Goal: Task Accomplishment & Management: Manage account settings

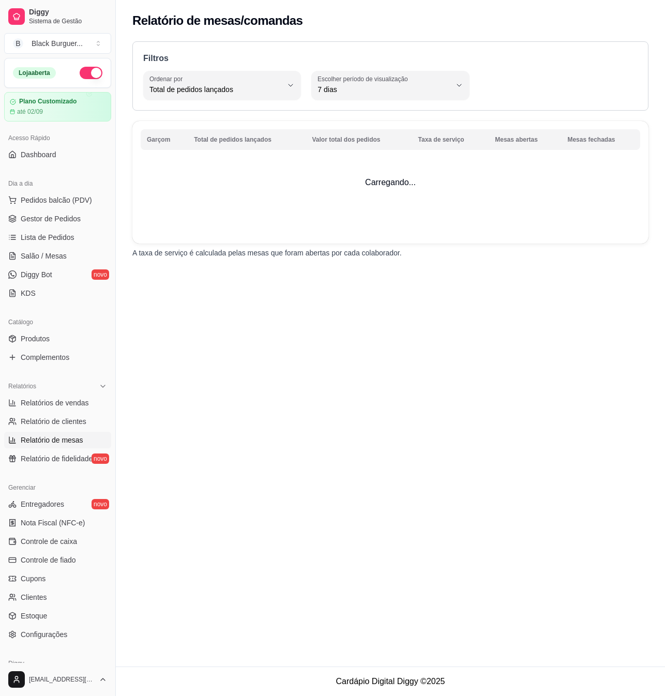
select select "TOTAL_OF_ORDERS"
select select "7"
click at [40, 159] on span "Dashboard" at bounding box center [39, 154] width 36 height 10
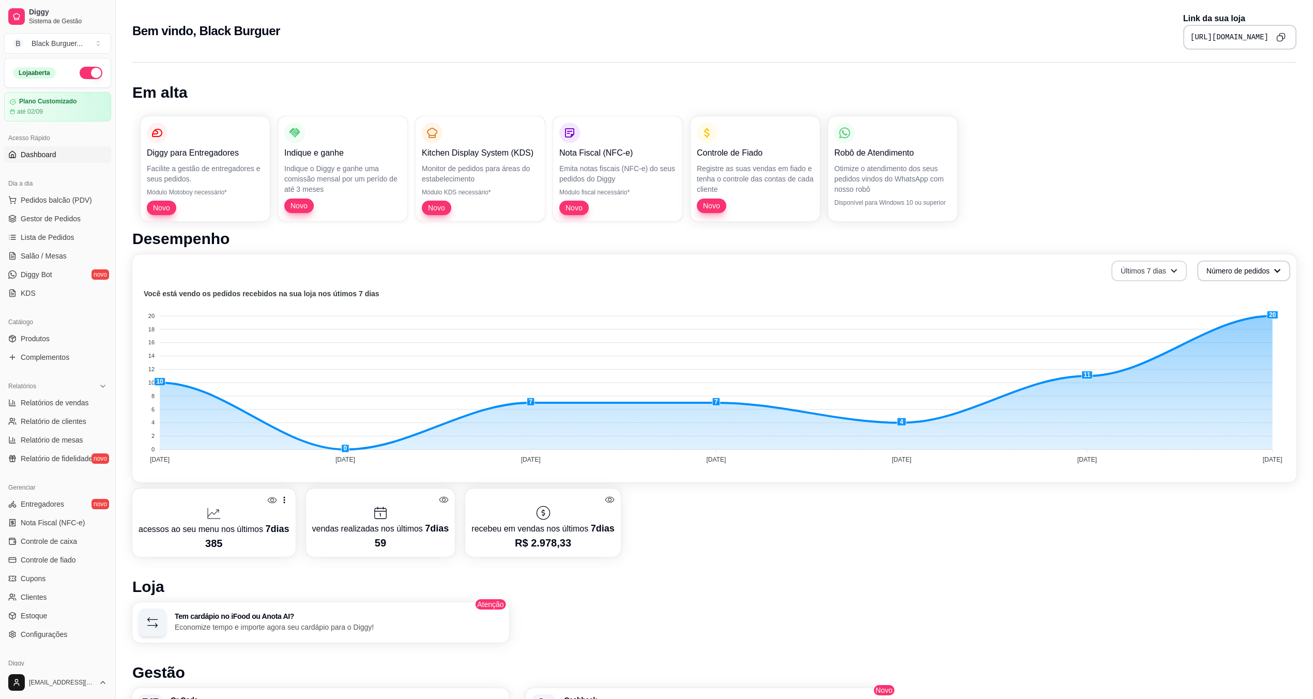
click at [664, 273] on button "Últimos 7 dias" at bounding box center [1148, 270] width 75 height 21
click at [664, 270] on button "Número de pedidos" at bounding box center [1243, 271] width 90 height 20
click at [664, 268] on button "Últimos 7 dias" at bounding box center [1148, 271] width 73 height 20
click at [664, 325] on span "Últimos 30 dias" at bounding box center [1149, 330] width 87 height 10
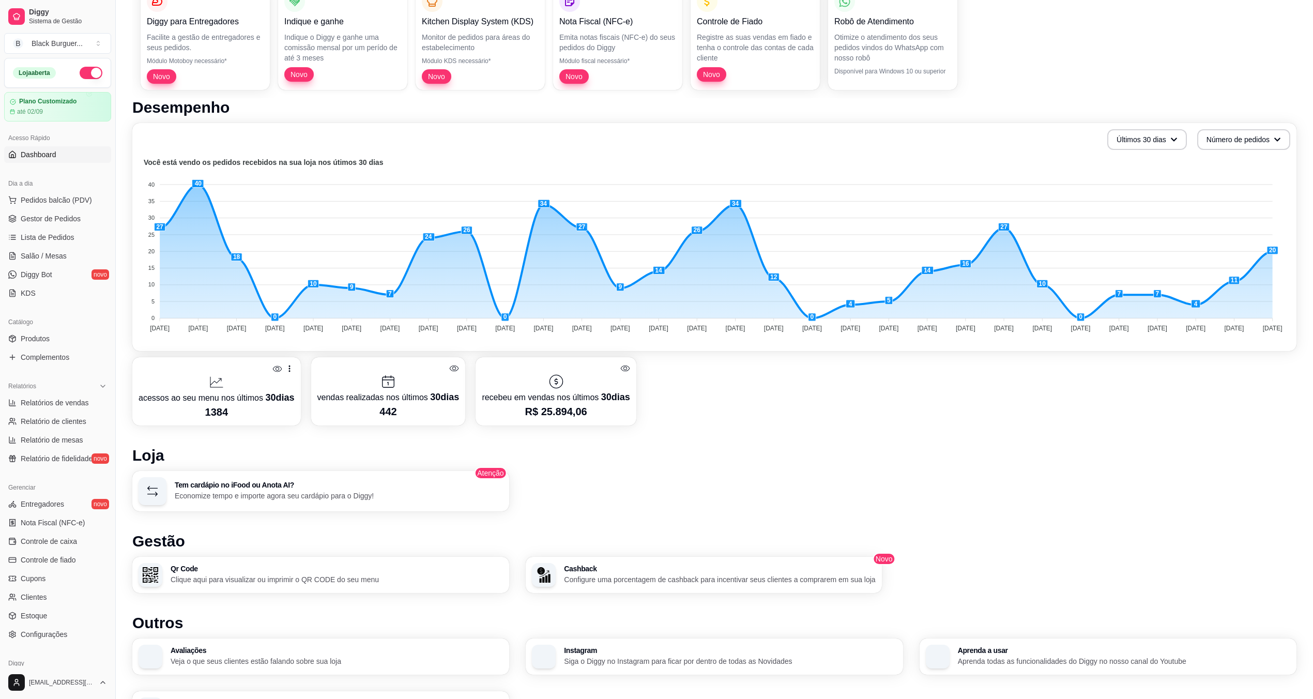
scroll to position [201, 0]
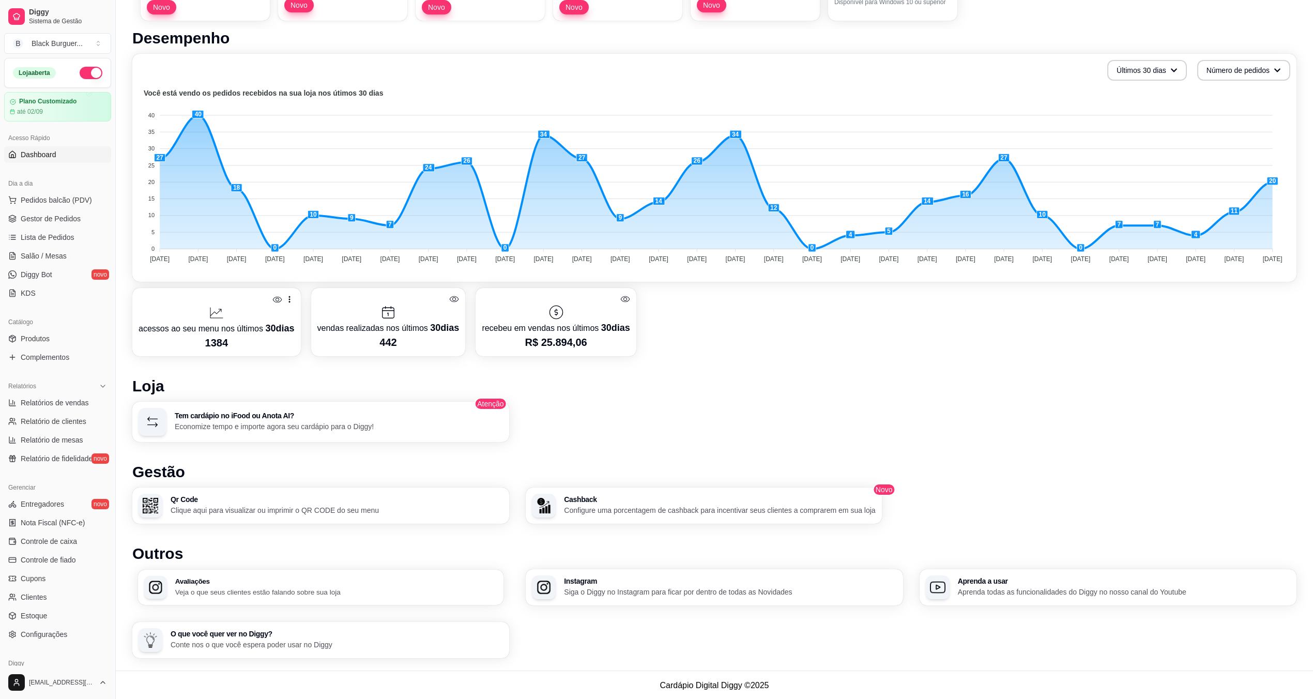
click at [238, 583] on div "Avaliações Veja o que seus clientes estão falando sobre sua loja" at bounding box center [336, 587] width 322 height 19
click at [664, 69] on button "Número de pedidos" at bounding box center [1243, 70] width 90 height 20
click at [664, 69] on button "Últimos 30 dias" at bounding box center [1147, 70] width 80 height 21
click at [664, 43] on h1 "Desempenho" at bounding box center [714, 38] width 1164 height 19
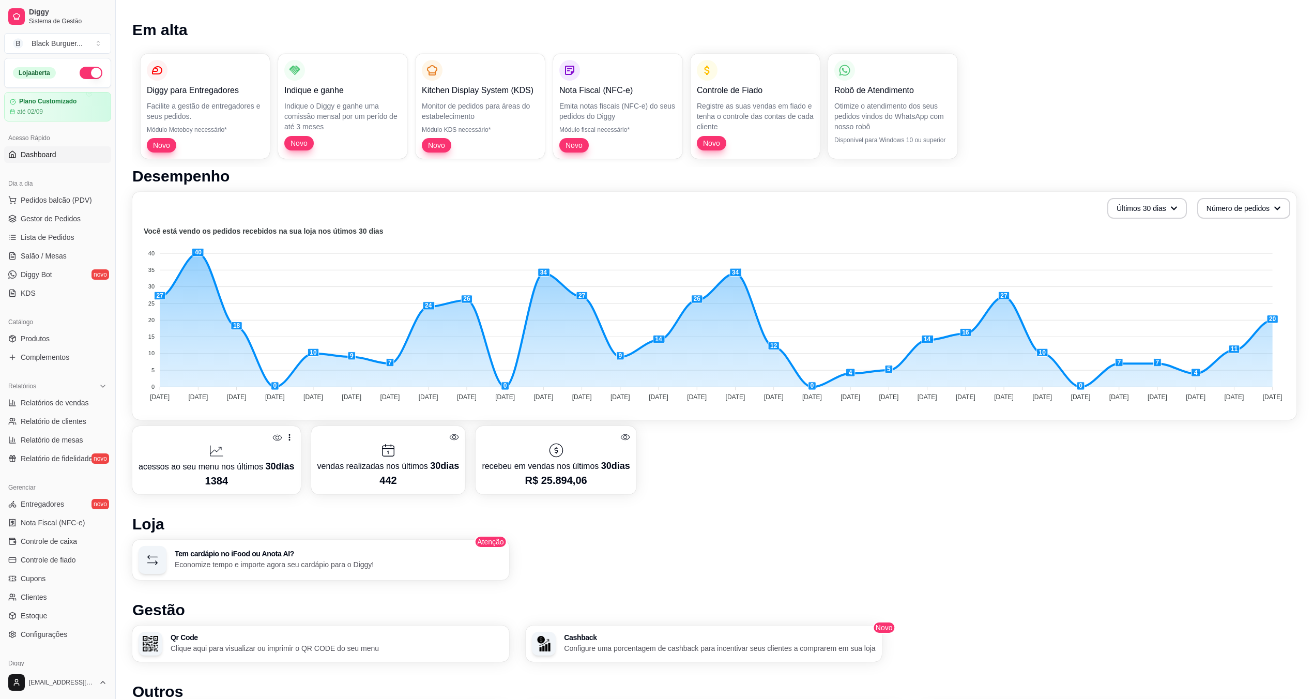
scroll to position [0, 0]
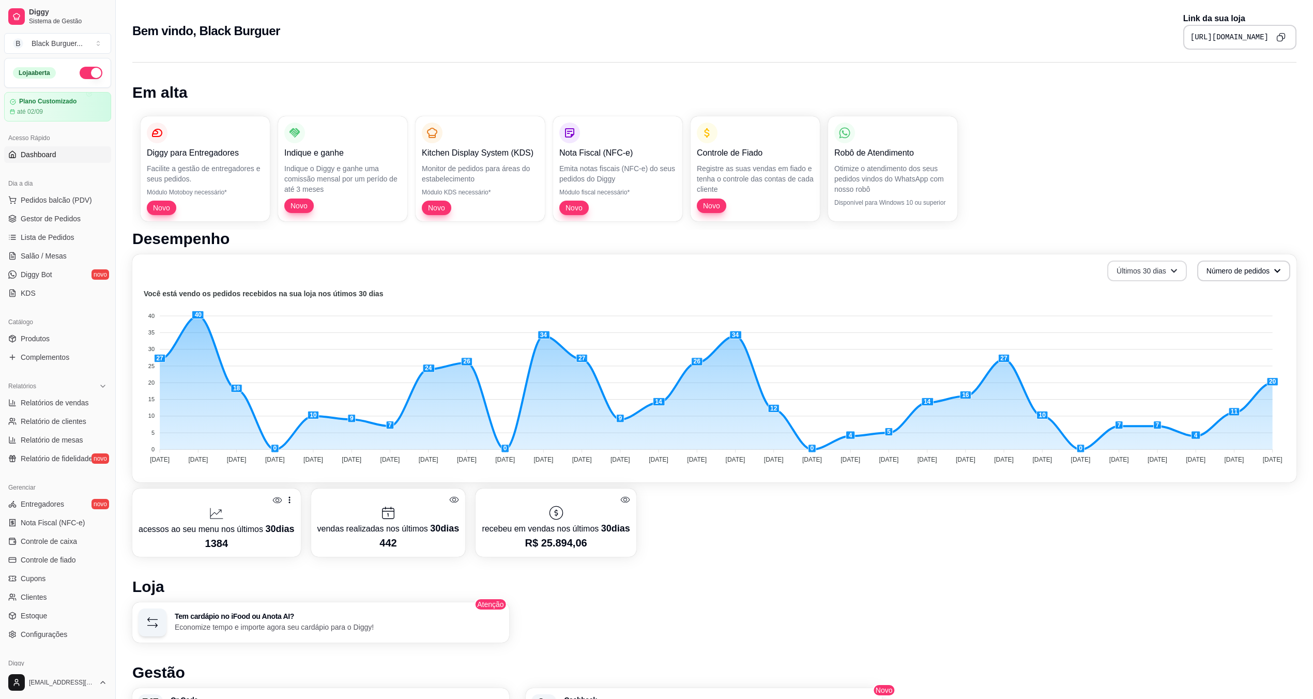
click at [664, 263] on button "Últimos 30 dias" at bounding box center [1147, 270] width 80 height 21
click at [664, 263] on button "Últimos 30 dias" at bounding box center [1146, 271] width 77 height 20
click at [664, 273] on button "Últimos 30 dias" at bounding box center [1146, 271] width 77 height 20
click at [664, 273] on icon "button" at bounding box center [1172, 270] width 7 height 7
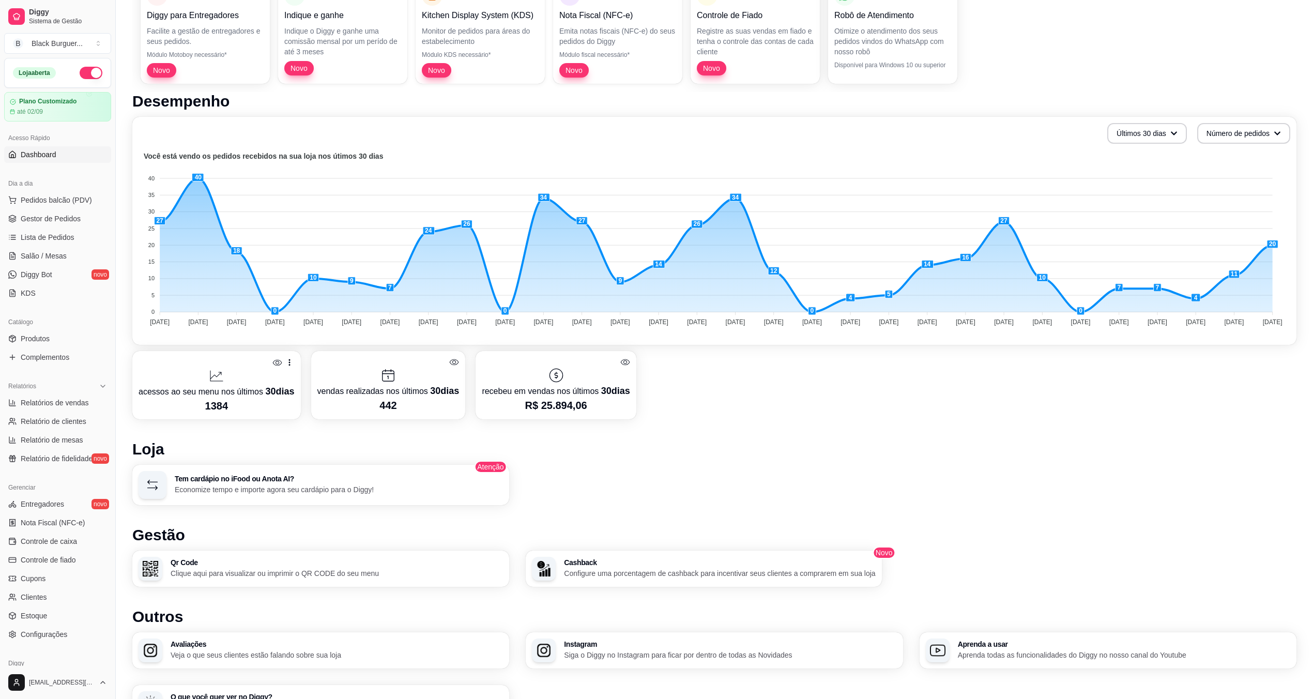
scroll to position [201, 0]
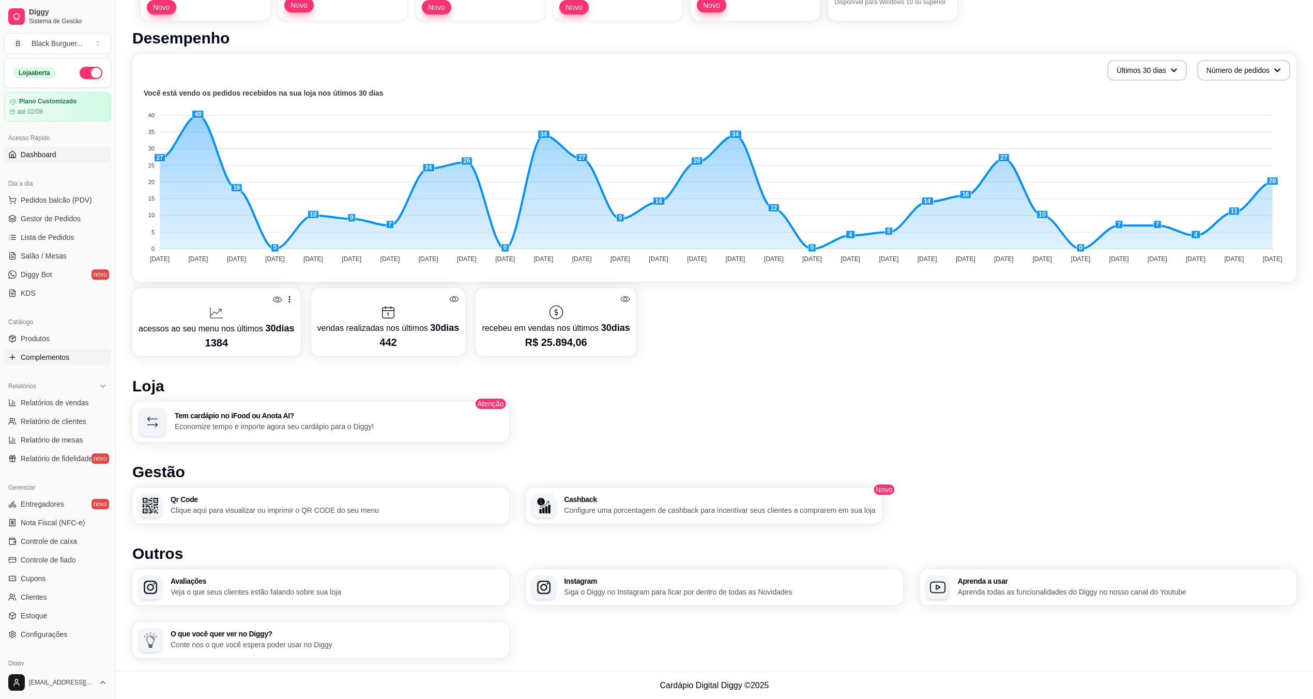
click at [36, 355] on span "Complementos" at bounding box center [45, 357] width 49 height 10
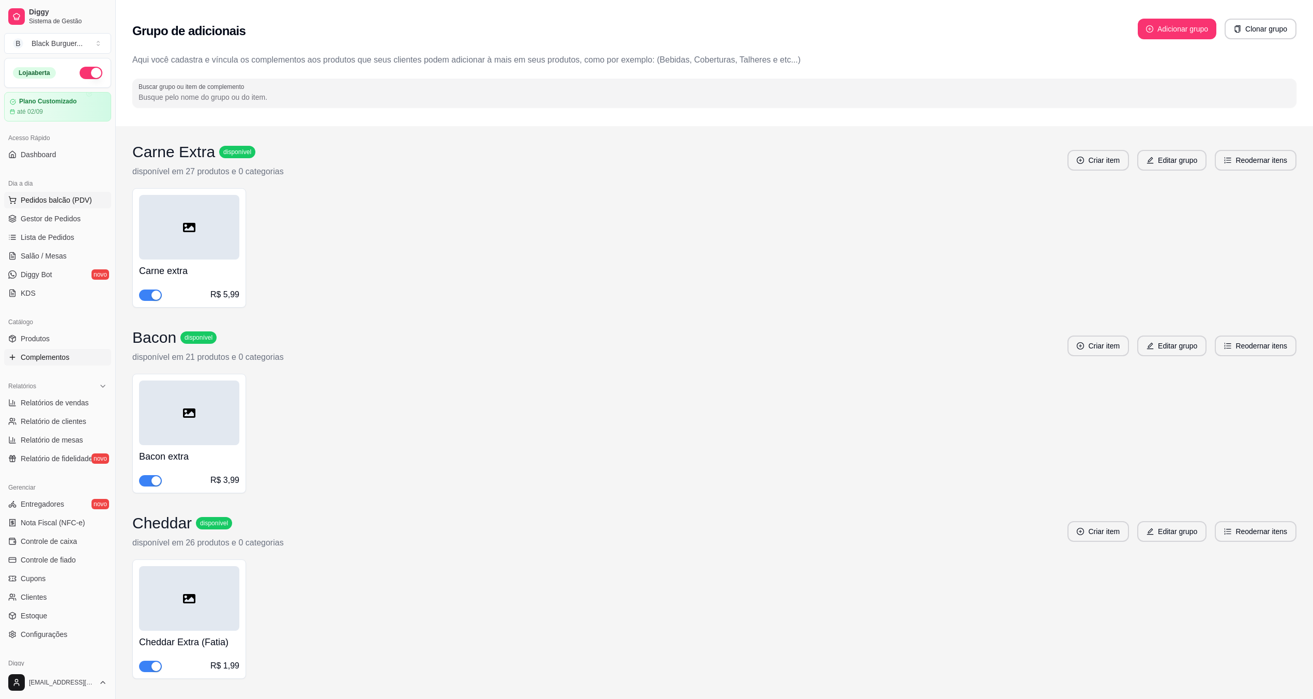
click at [39, 201] on span "Pedidos balcão (PDV)" at bounding box center [56, 200] width 71 height 10
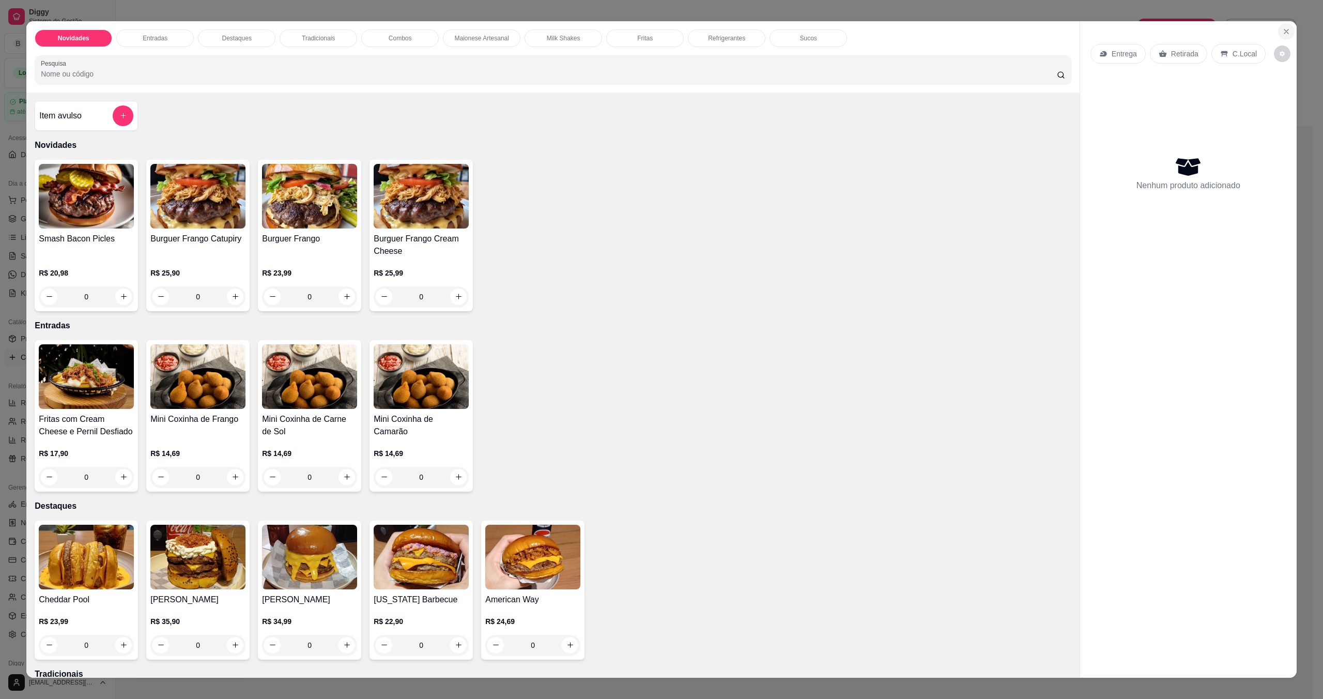
click at [664, 29] on icon "Close" at bounding box center [1286, 31] width 8 height 8
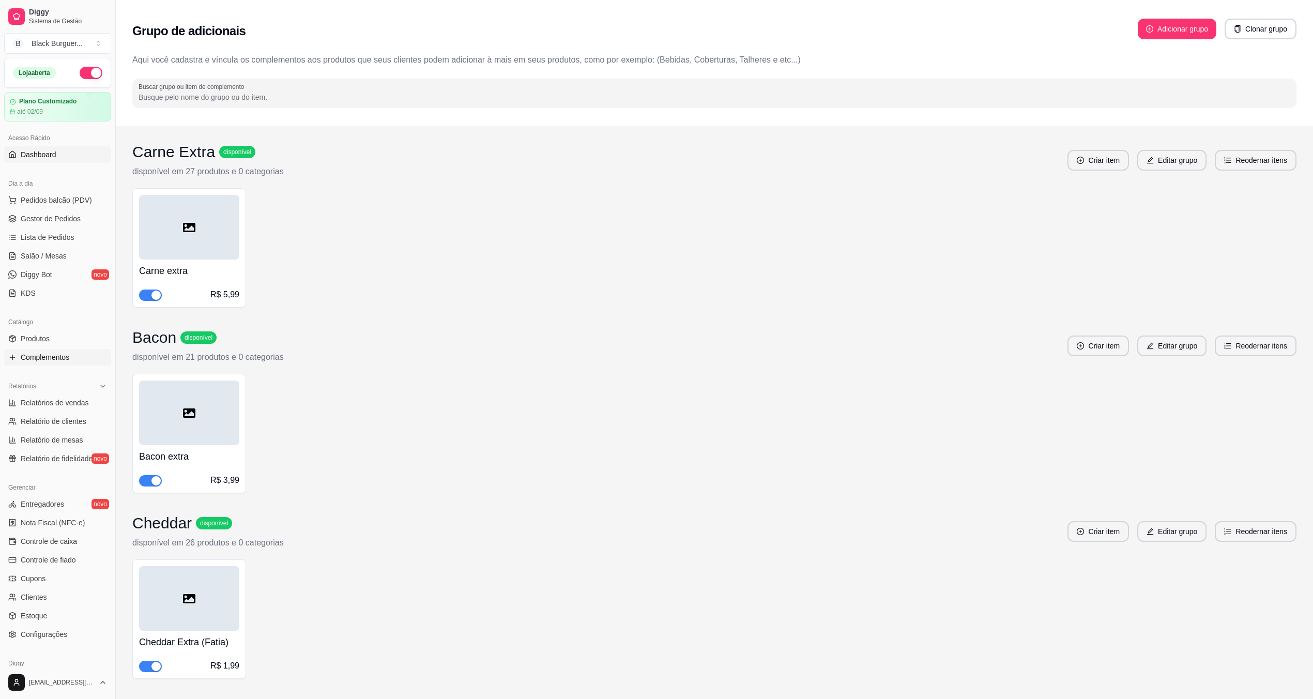
click at [37, 157] on span "Dashboard" at bounding box center [39, 154] width 36 height 10
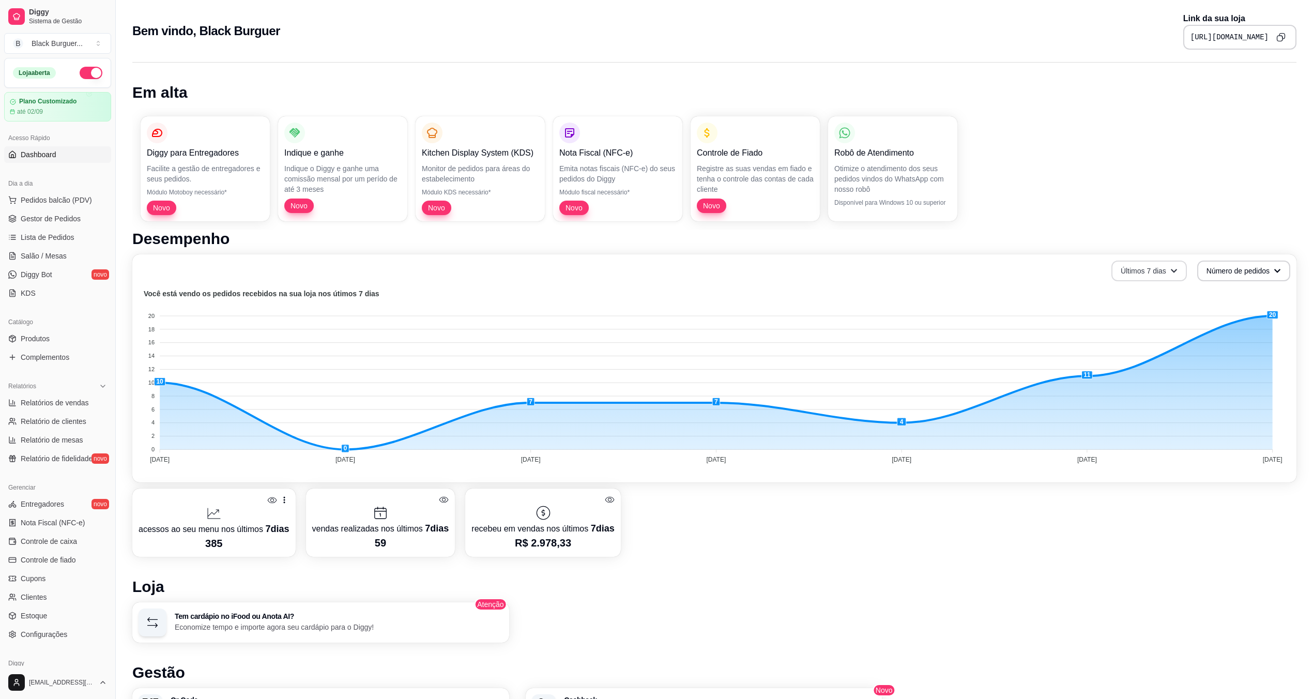
click at [664, 267] on button "Últimos 7 dias" at bounding box center [1148, 270] width 75 height 21
click at [664, 290] on span "Últimos 7 dias" at bounding box center [1149, 295] width 87 height 10
click at [664, 274] on button "Últimos 7 dias" at bounding box center [1148, 271] width 73 height 20
click at [664, 275] on button "Número de pedidos" at bounding box center [1243, 270] width 93 height 21
click at [664, 314] on span "Total em reais de pedidos" at bounding box center [1243, 312] width 87 height 10
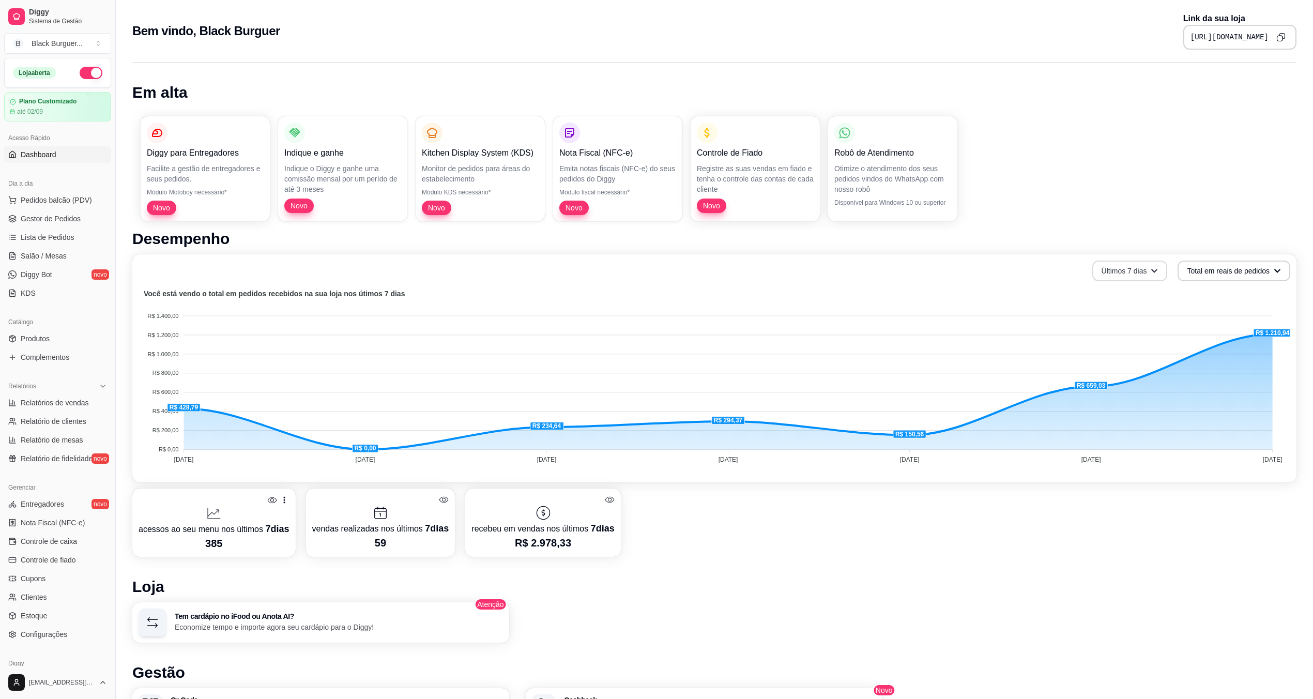
click at [664, 273] on button "Últimos 7 dias" at bounding box center [1129, 270] width 75 height 21
click at [664, 323] on li "Últimos 30 dias" at bounding box center [1131, 330] width 95 height 17
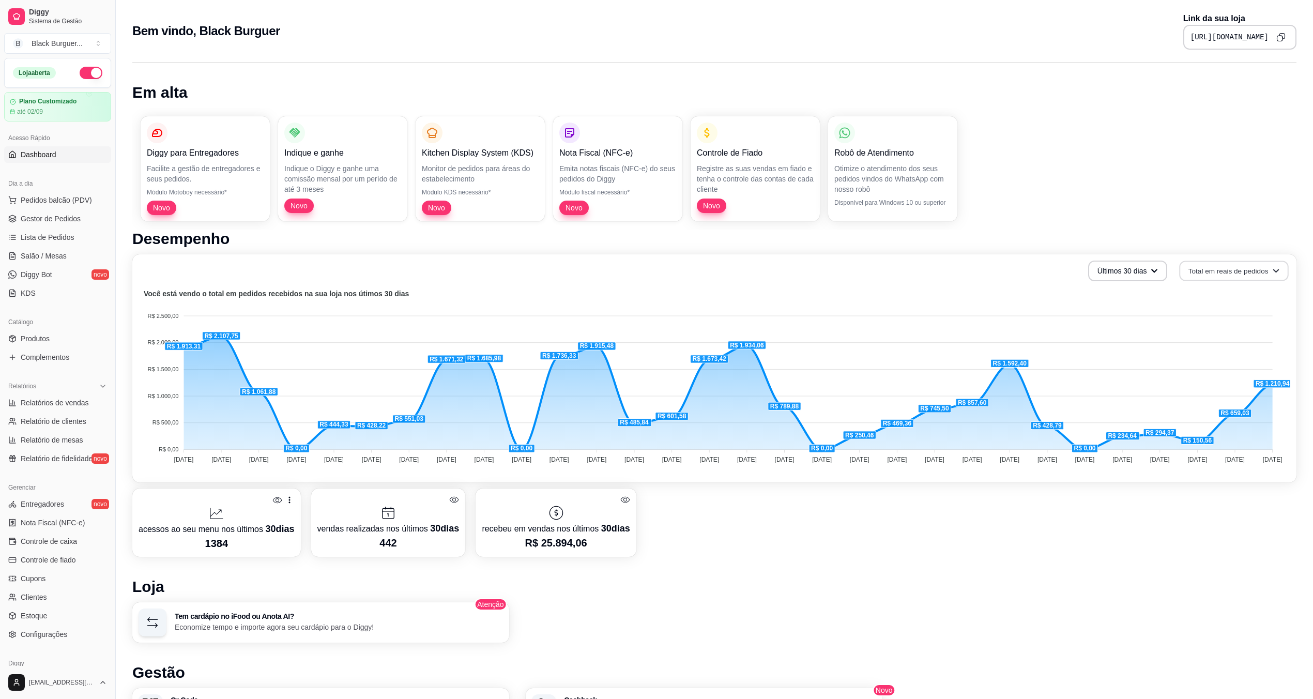
click at [664, 263] on button "Total em reais de pedidos" at bounding box center [1233, 271] width 109 height 20
click at [664, 292] on span "Número de pedidos" at bounding box center [1234, 295] width 87 height 10
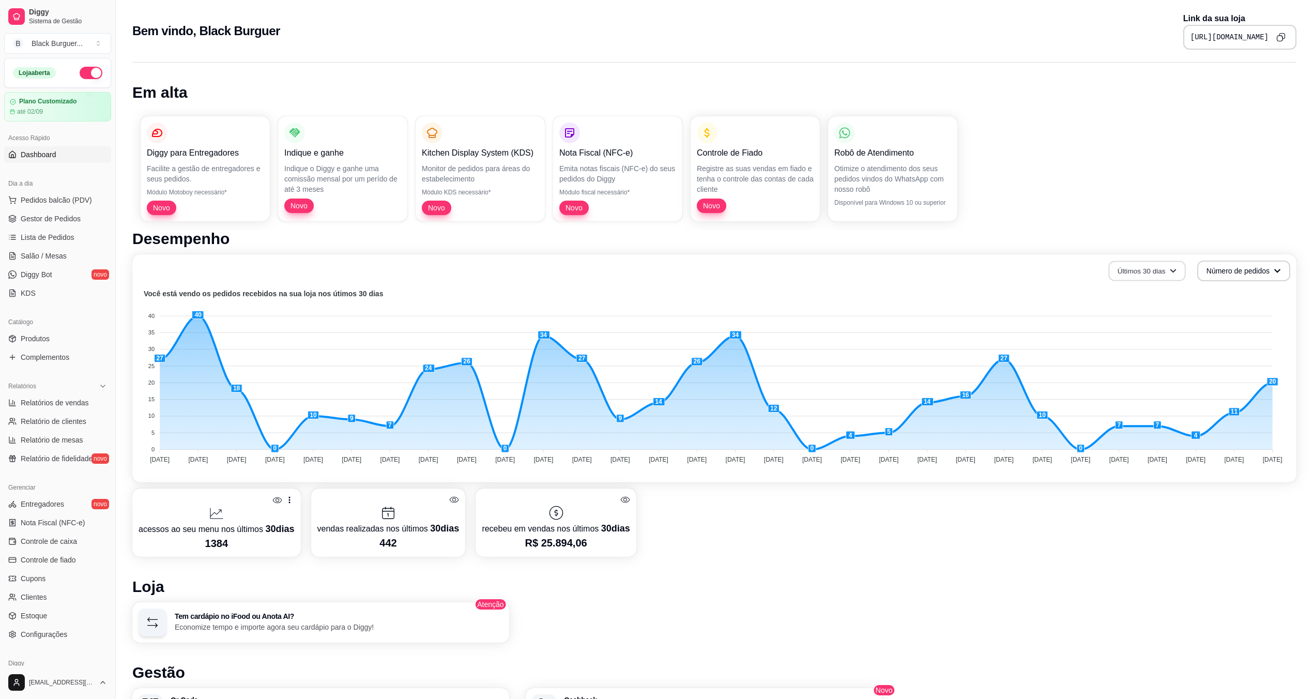
click at [664, 267] on button "Últimos 30 dias" at bounding box center [1146, 271] width 77 height 20
click at [664, 294] on span "Últimos 7 dias" at bounding box center [1147, 295] width 87 height 10
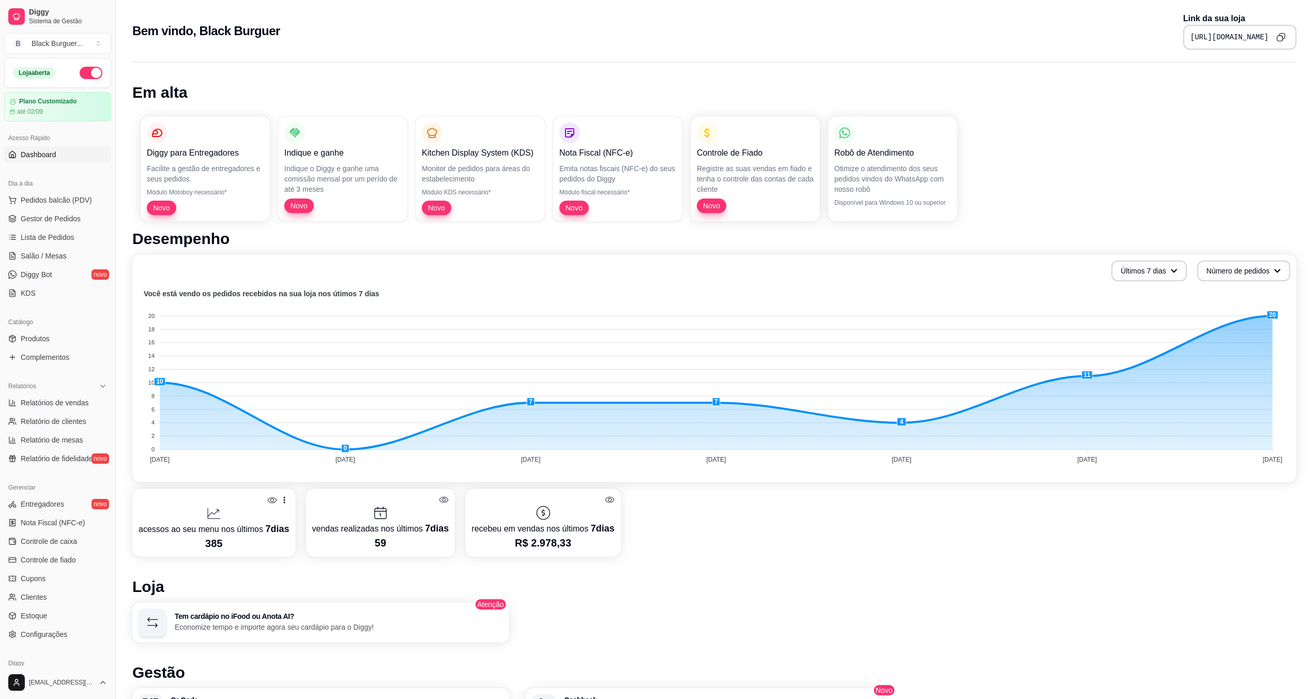
click at [664, 267] on div "Últimos 7 dias Número de pedidos" at bounding box center [713, 270] width 1151 height 21
click at [37, 217] on span "Gestor de Pedidos" at bounding box center [51, 218] width 60 height 10
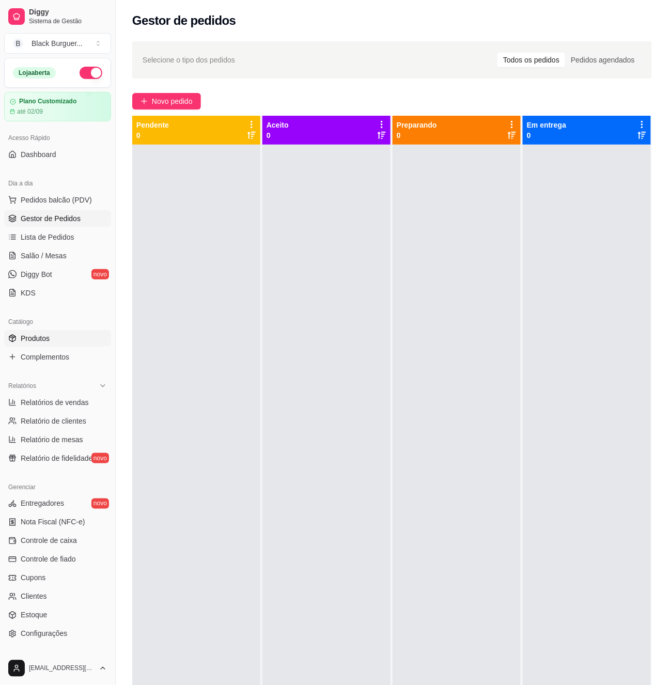
click at [55, 337] on link "Produtos" at bounding box center [57, 338] width 107 height 17
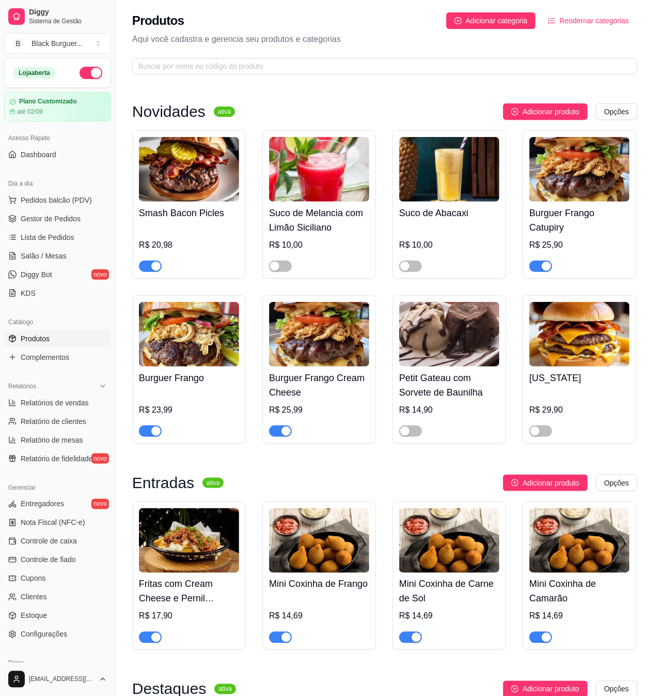
click at [149, 266] on span "button" at bounding box center [150, 265] width 23 height 11
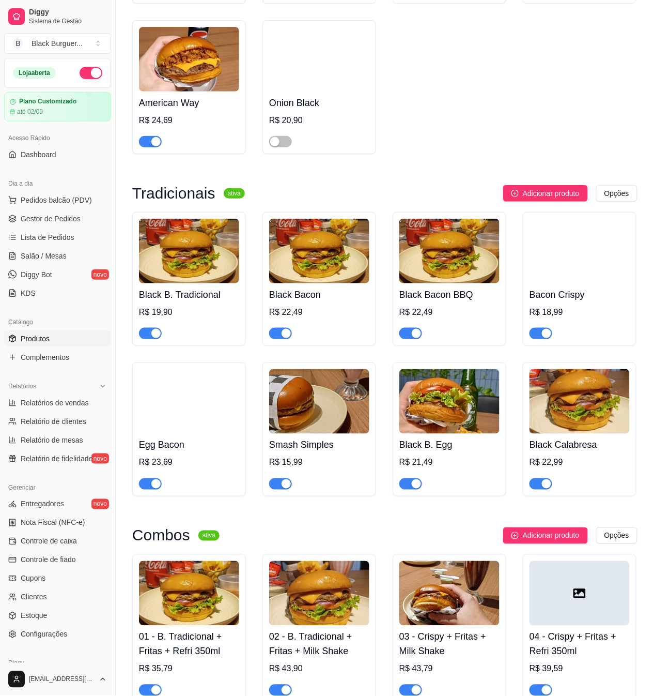
scroll to position [1171, 0]
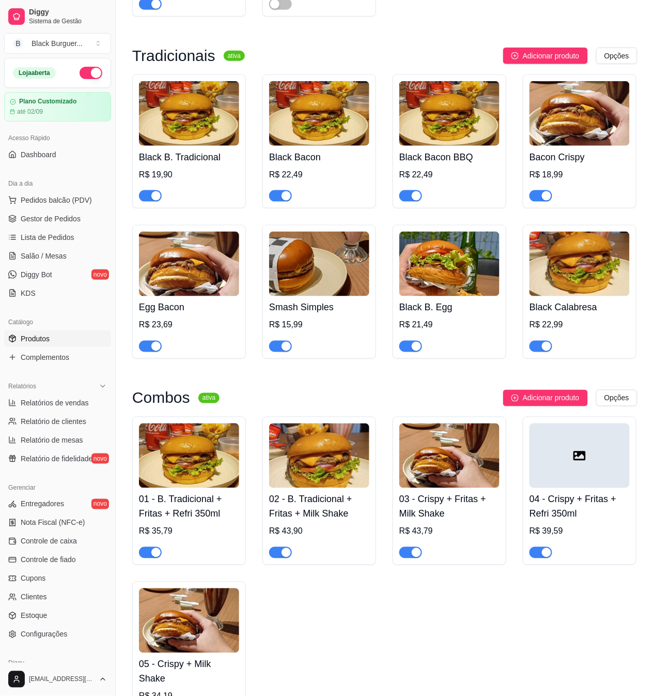
click at [327, 509] on h4 "02 - B. Tradicional + Fritas + Milk Shake" at bounding box center [319, 506] width 100 height 29
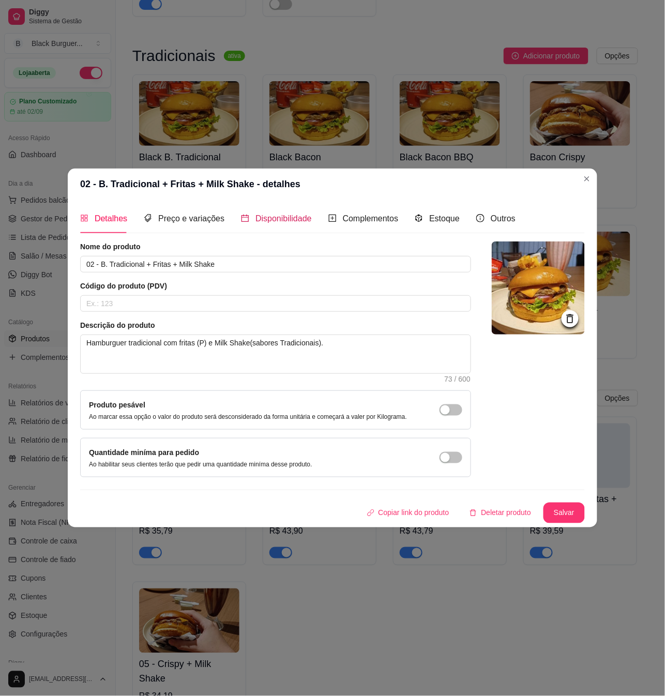
click at [271, 218] on span "Disponibilidade" at bounding box center [283, 218] width 56 height 9
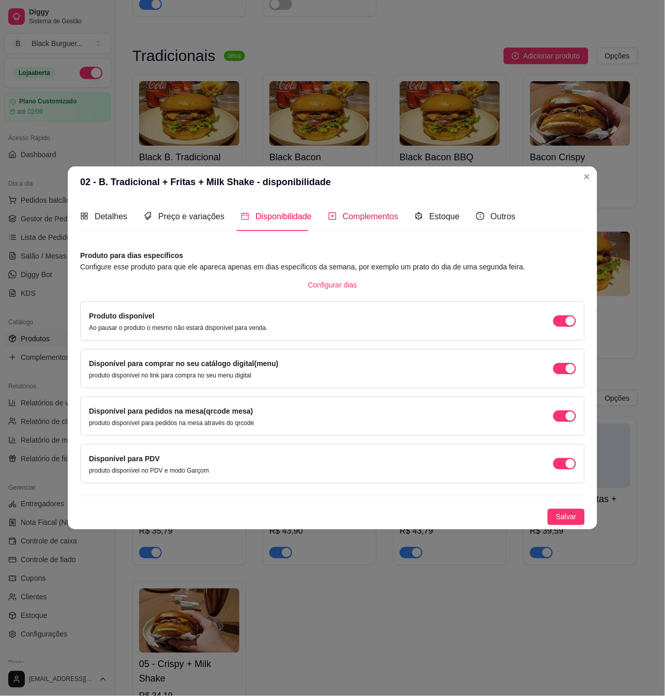
click at [333, 220] on div "Complementos" at bounding box center [363, 216] width 70 height 13
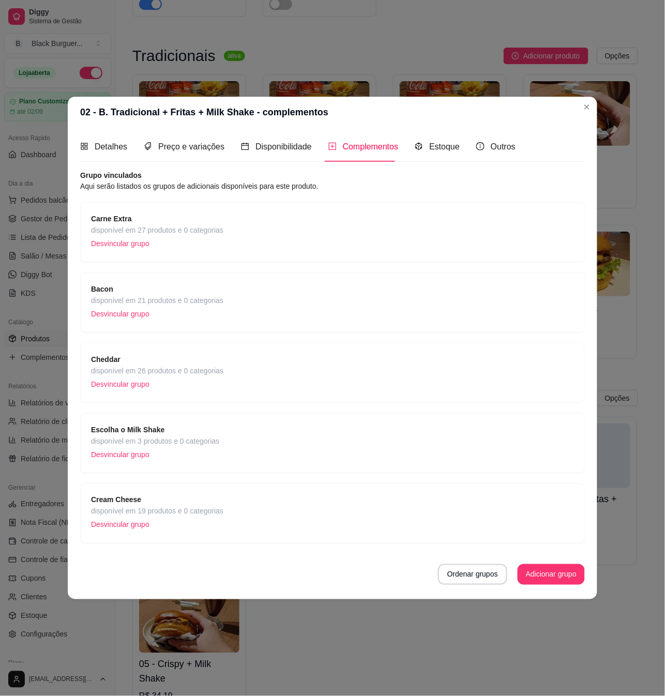
click at [246, 441] on div "Escolha o Milk Shake disponível em 3 produtos e 0 categorias Desvincular grupo" at bounding box center [332, 443] width 483 height 38
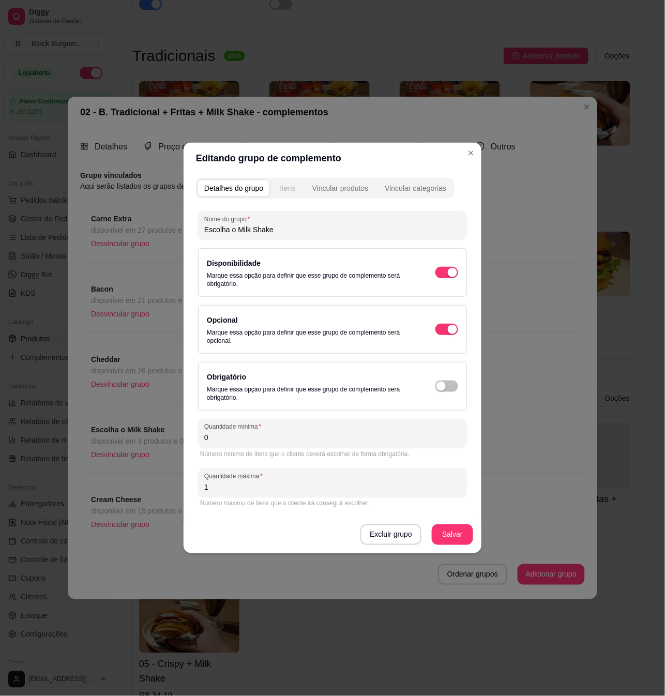
click at [290, 188] on div "Itens" at bounding box center [288, 188] width 16 height 10
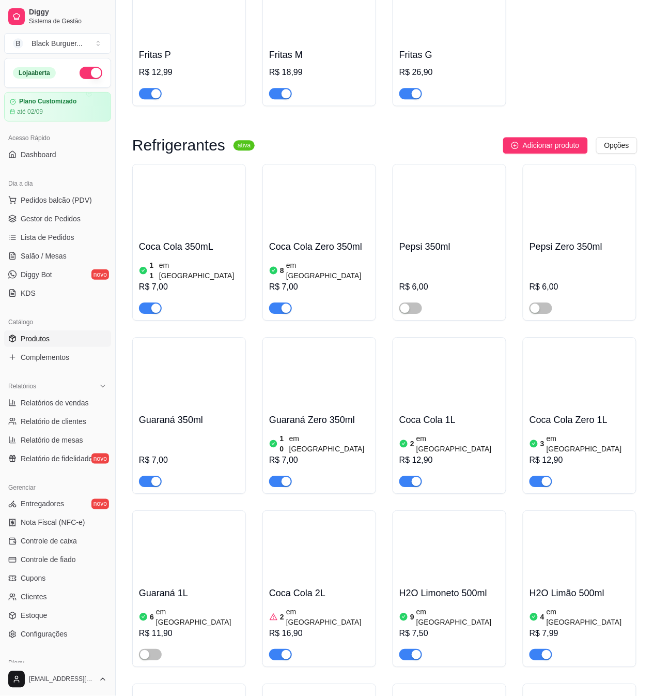
scroll to position [2618, 0]
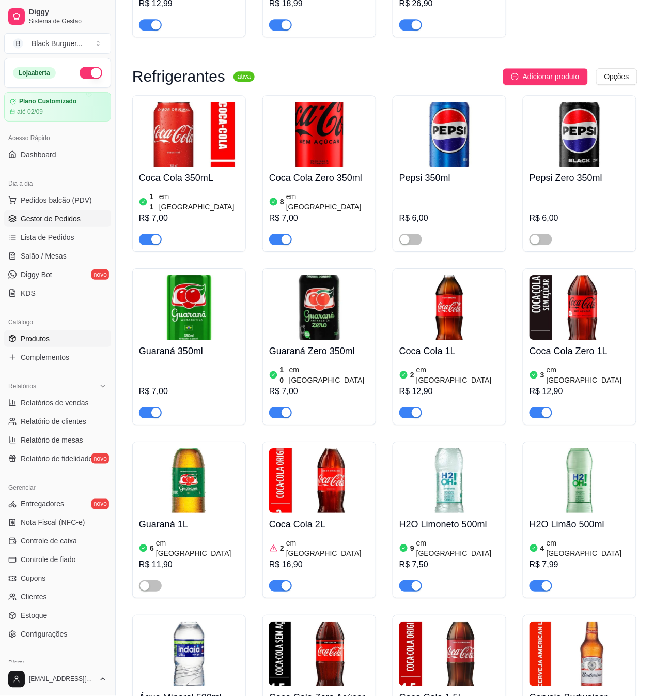
click at [73, 215] on span "Gestor de Pedidos" at bounding box center [51, 218] width 60 height 10
